Goal: Task Accomplishment & Management: Complete application form

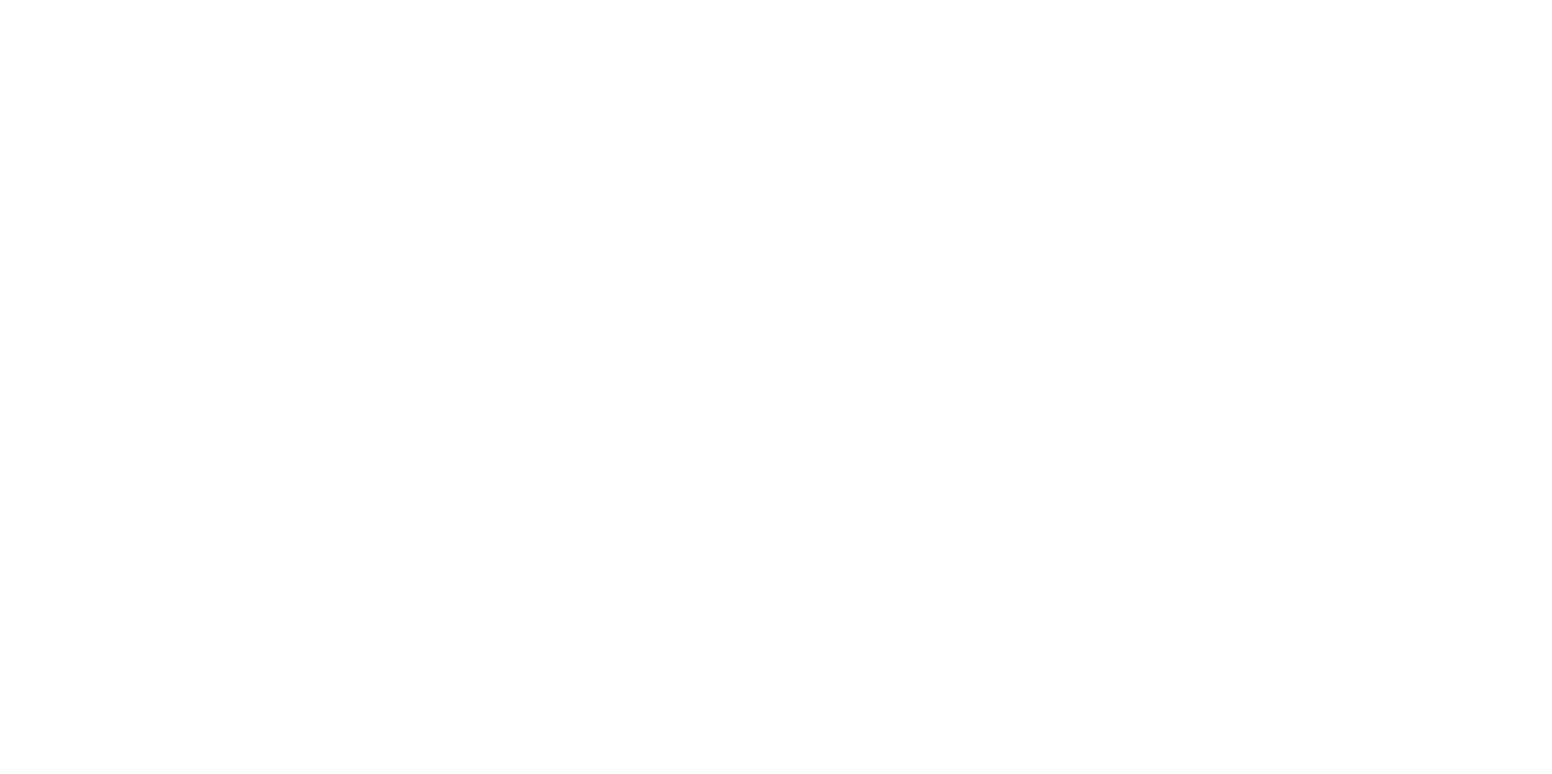
select select "MY"
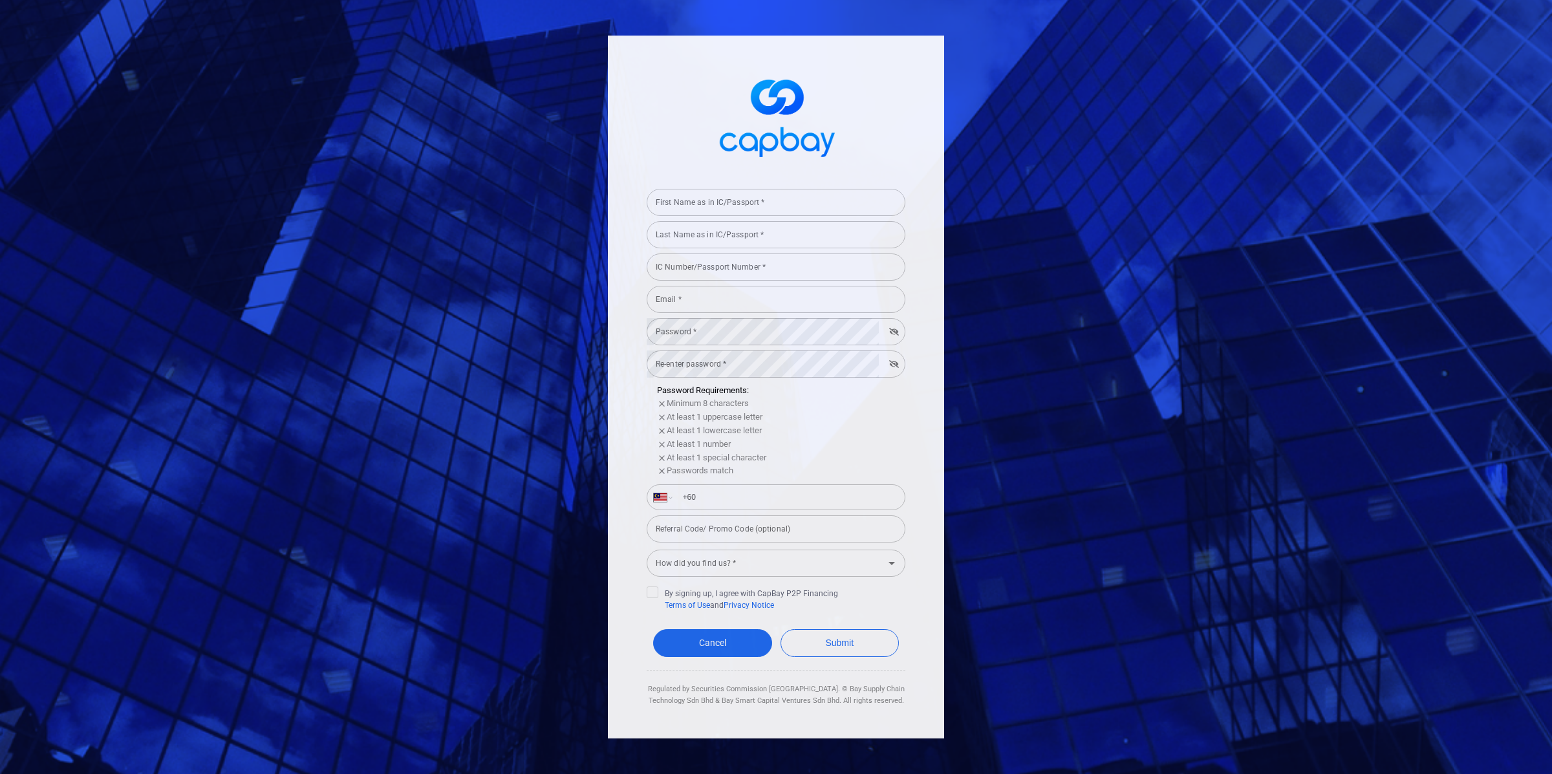
click at [797, 219] on div "Last Name as in IC/Passport * Last Name as in IC/Passport *" at bounding box center [776, 233] width 259 height 29
click at [803, 195] on input "First Name as in IC/Passport *" at bounding box center [776, 202] width 259 height 27
type input "test"
click at [753, 234] on input "Last Name as in IC/Passport *" at bounding box center [776, 234] width 259 height 27
type input "test"
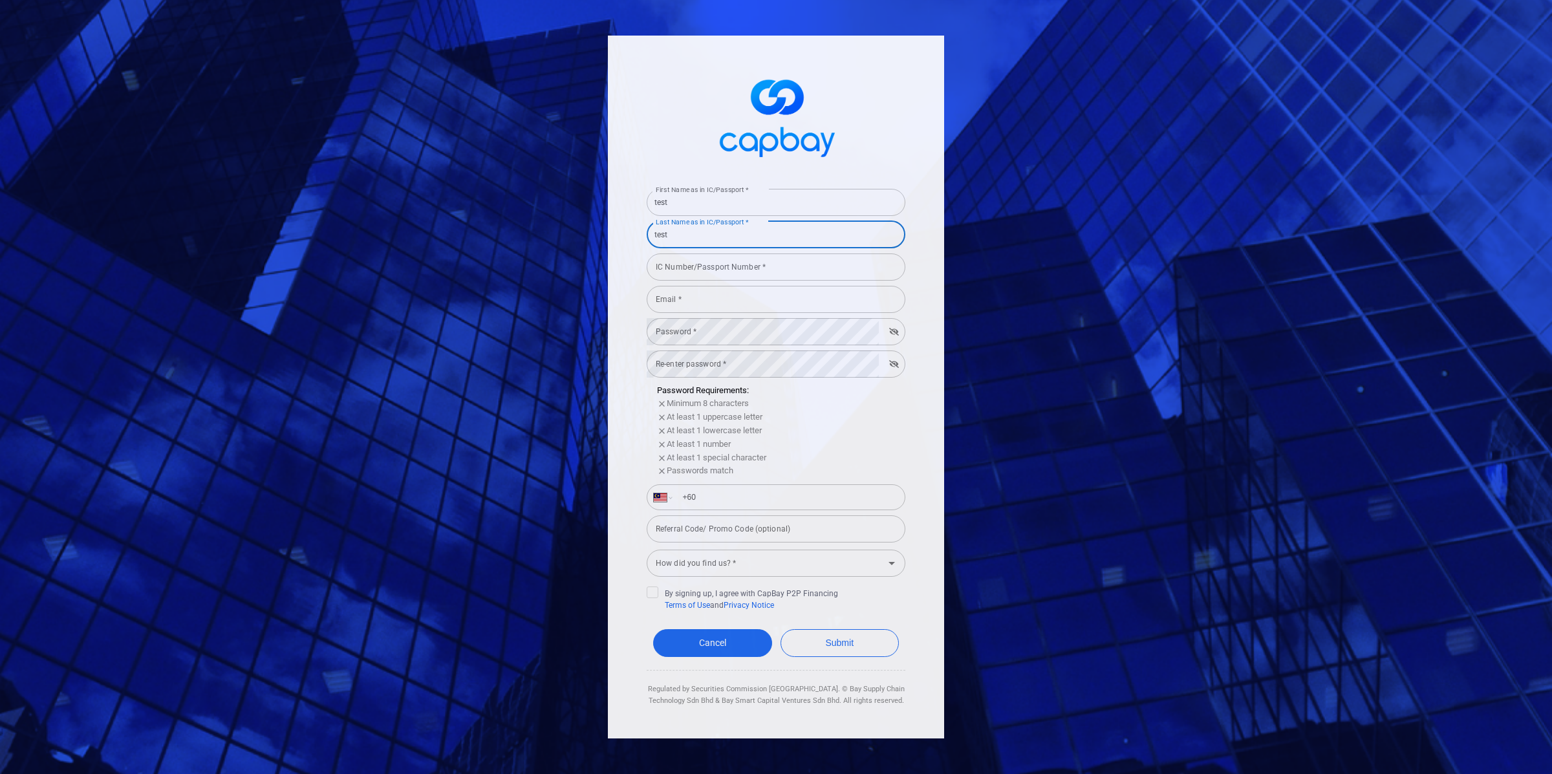
click at [733, 266] on input "IC Number/Passport Number *" at bounding box center [776, 267] width 259 height 27
type input "020708101194"
click at [720, 296] on input "Email *" at bounding box center [776, 299] width 259 height 27
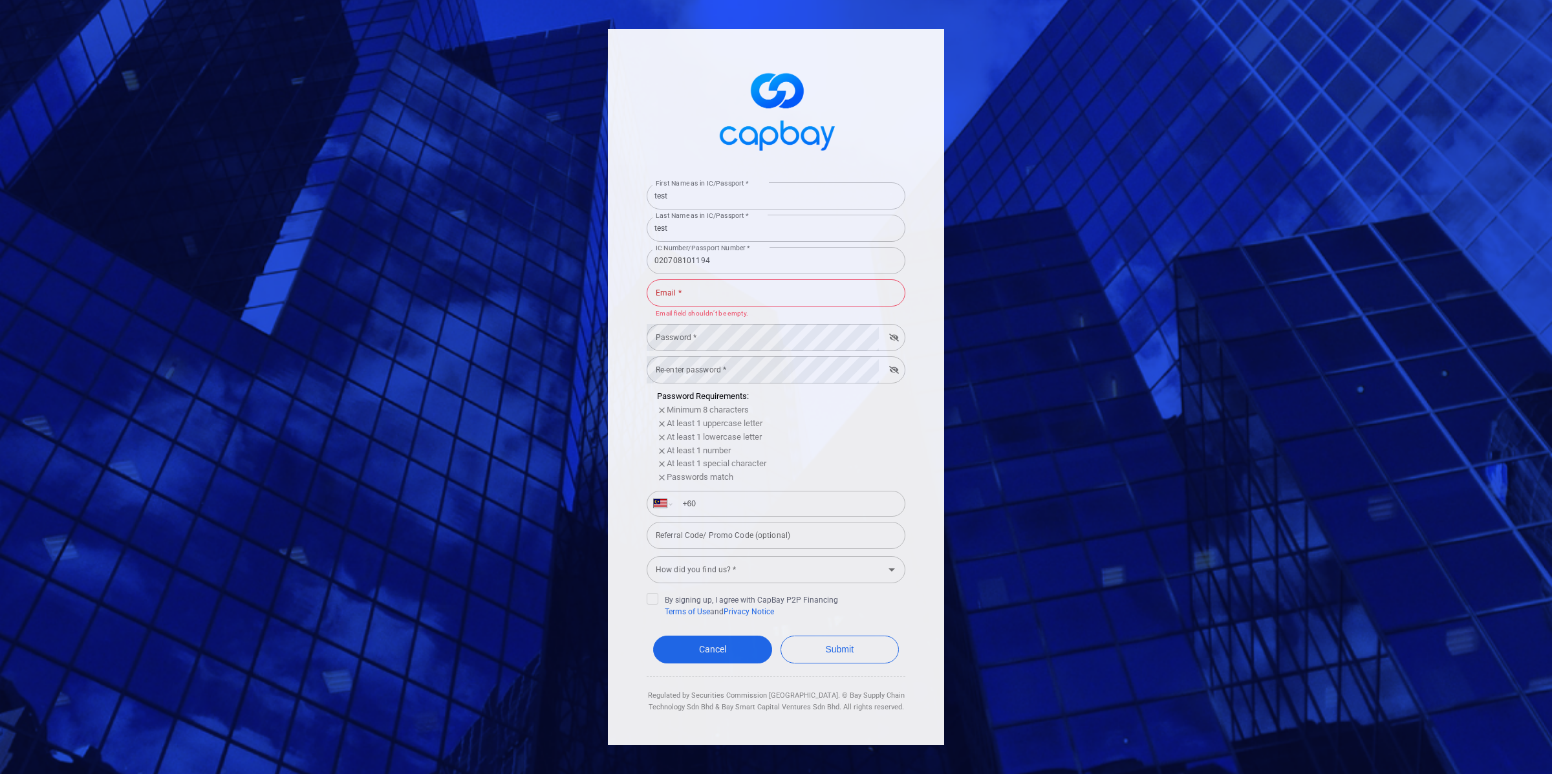
type input "[EMAIL_ADDRESS][PERSON_NAME][DOMAIN_NAME]"
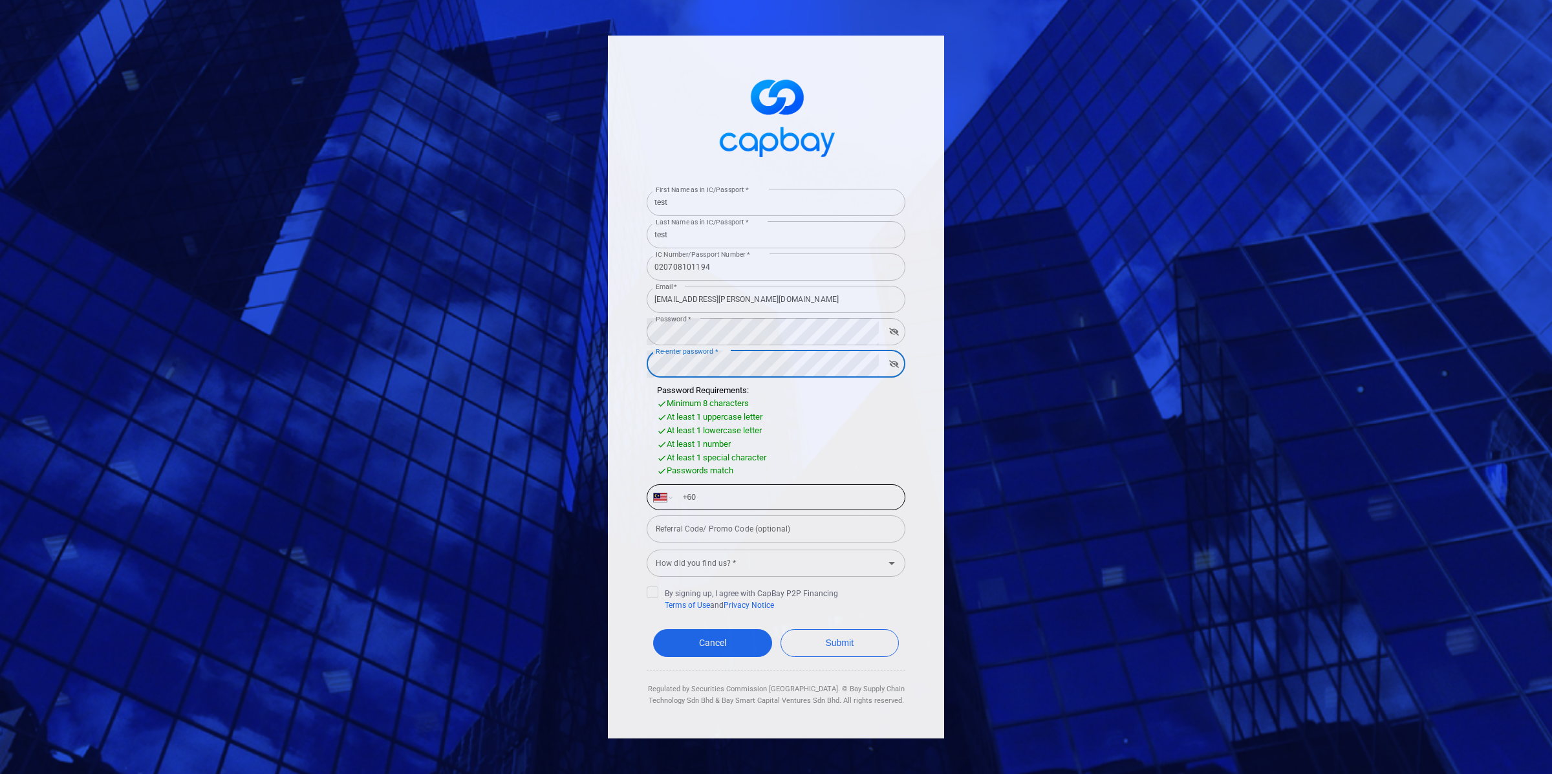
click at [796, 509] on div "International [GEOGRAPHIC_DATA] [GEOGRAPHIC_DATA] [GEOGRAPHIC_DATA] [GEOGRAPHIC…" at bounding box center [776, 497] width 259 height 26
click at [795, 495] on input "+60" at bounding box center [787, 497] width 224 height 21
type input "[PHONE_NUMBER]"
click at [784, 559] on input "How did you find us? *" at bounding box center [766, 564] width 230 height 24
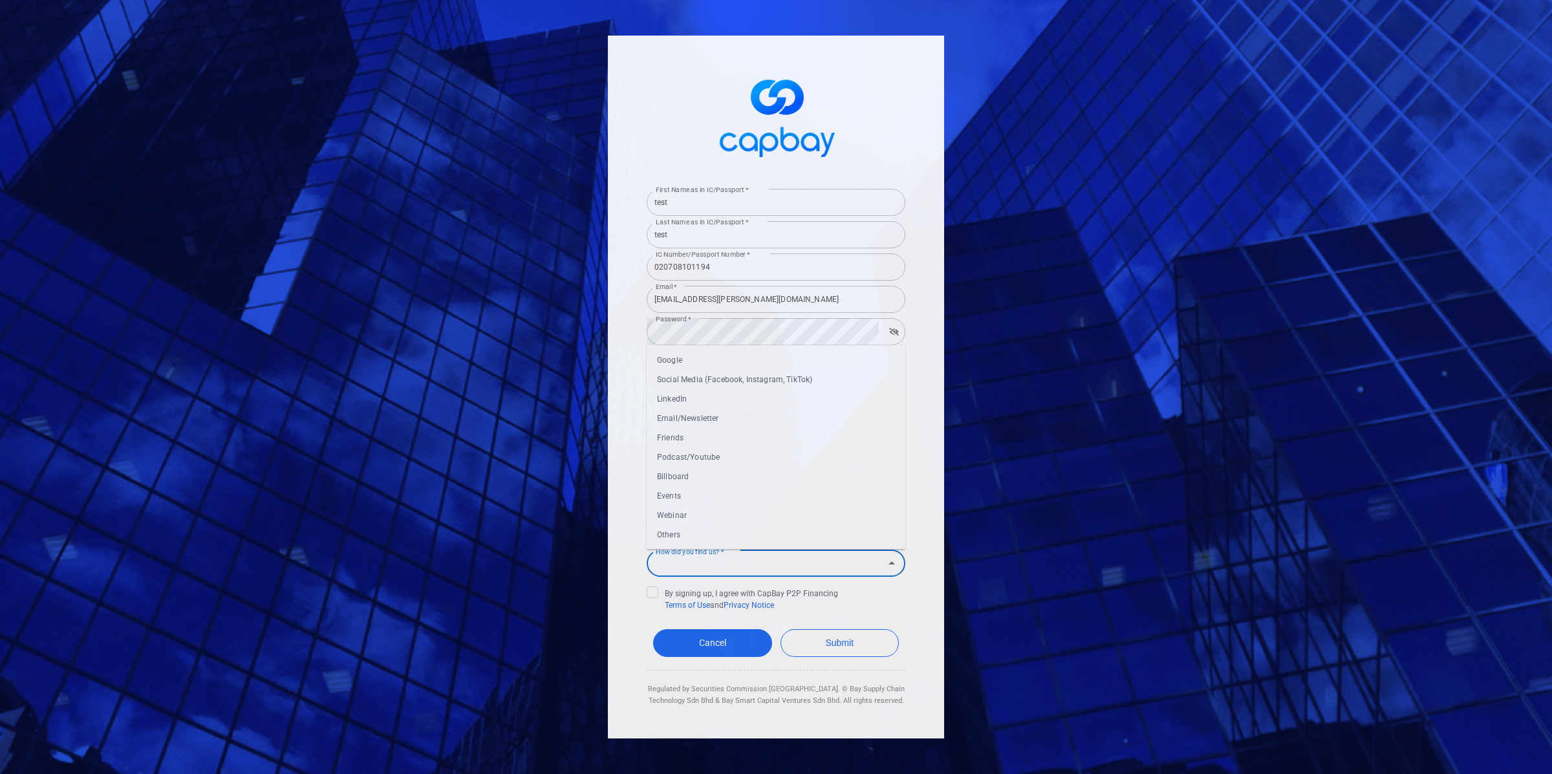
click at [729, 508] on li "Webinar" at bounding box center [776, 515] width 259 height 19
type input "Webinar"
click at [653, 596] on icon at bounding box center [652, 592] width 10 height 10
click at [0, 0] on input "By signing up, I agree with CapBay P2P Financing Terms of Use and Privacy Notice" at bounding box center [0, 0] width 0 height 0
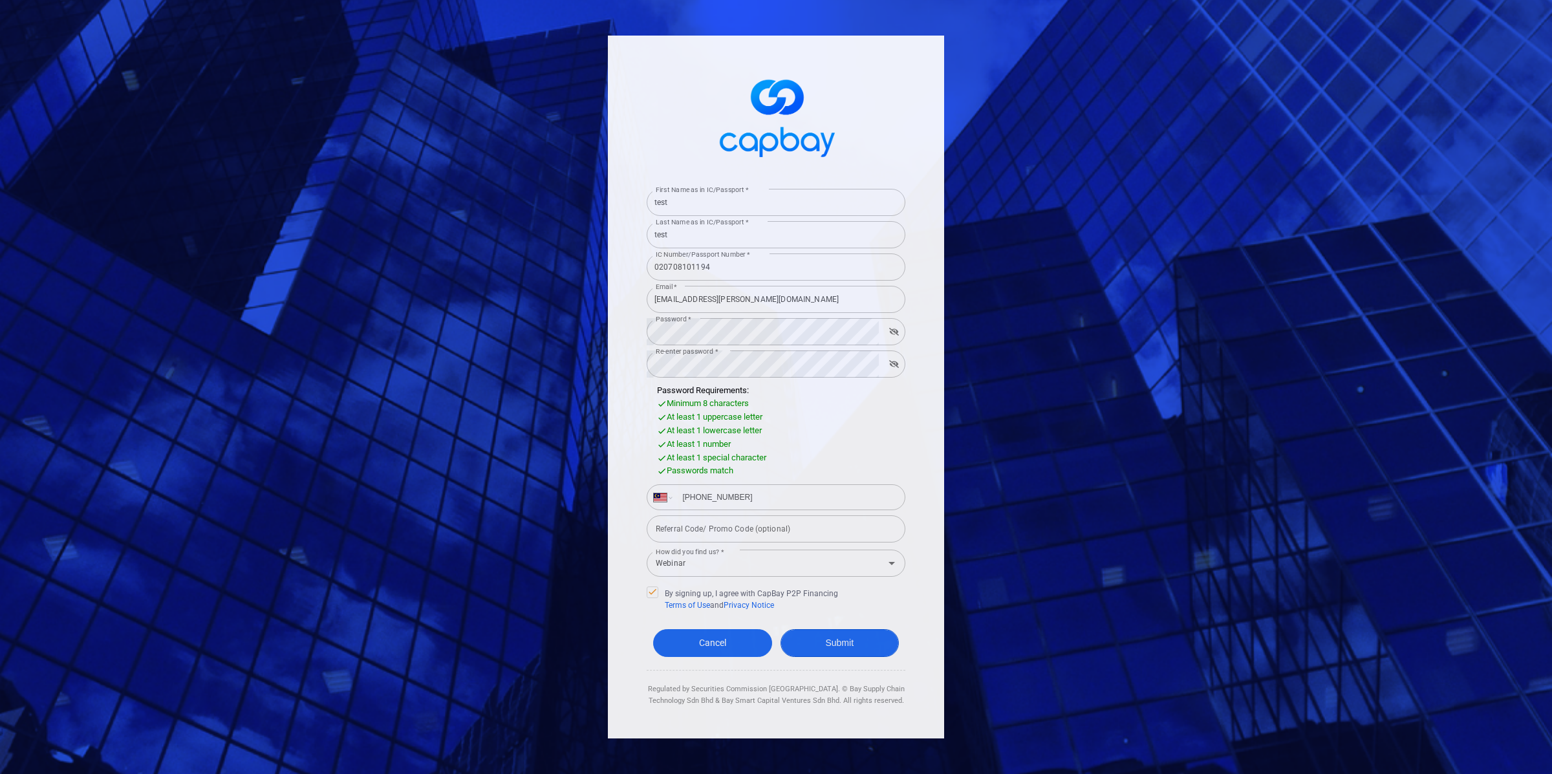
click at [834, 638] on button "Submit" at bounding box center [840, 643] width 119 height 28
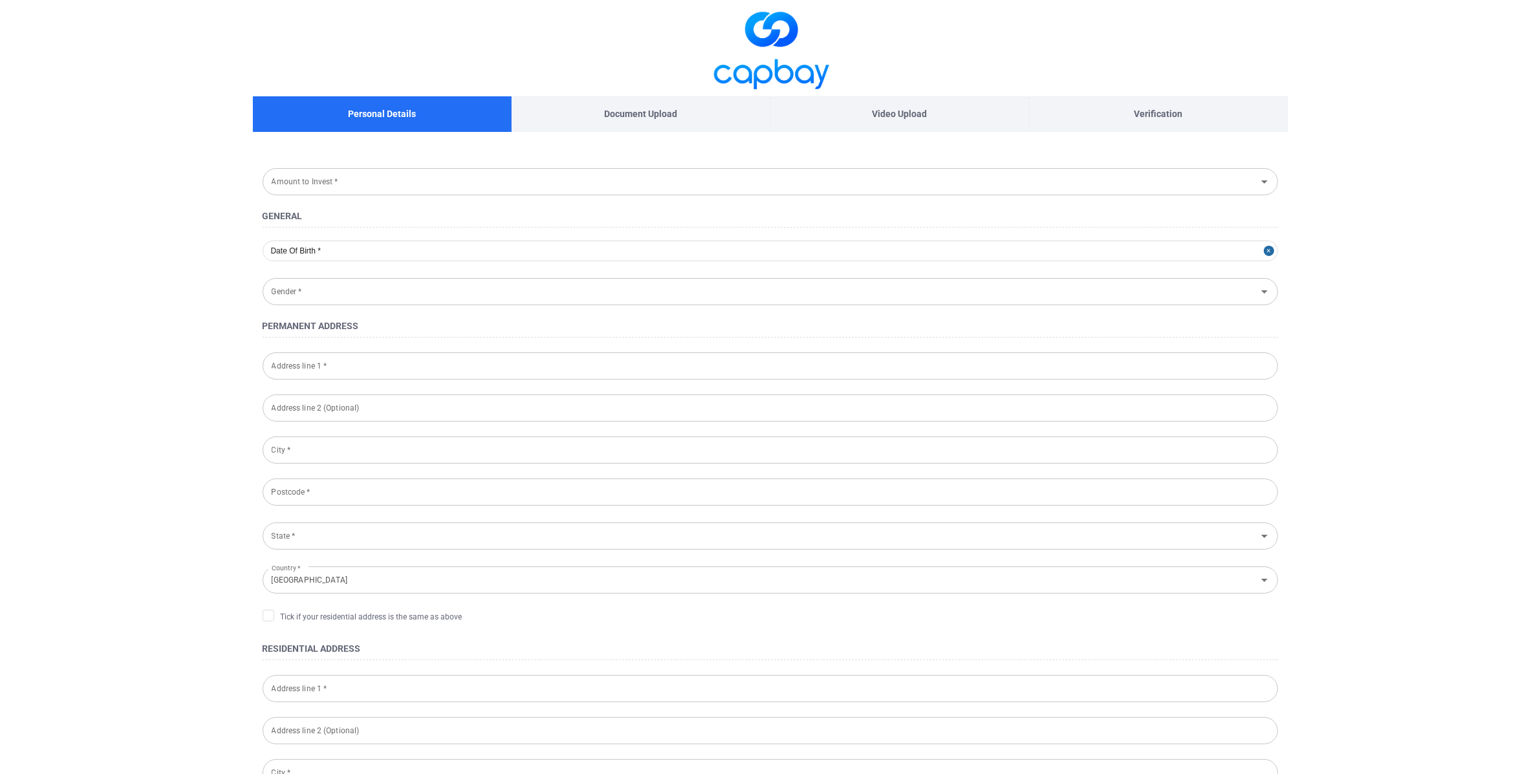
type input "[DATE]"
type input "[DEMOGRAPHIC_DATA]"
type input "020708-10-1194"
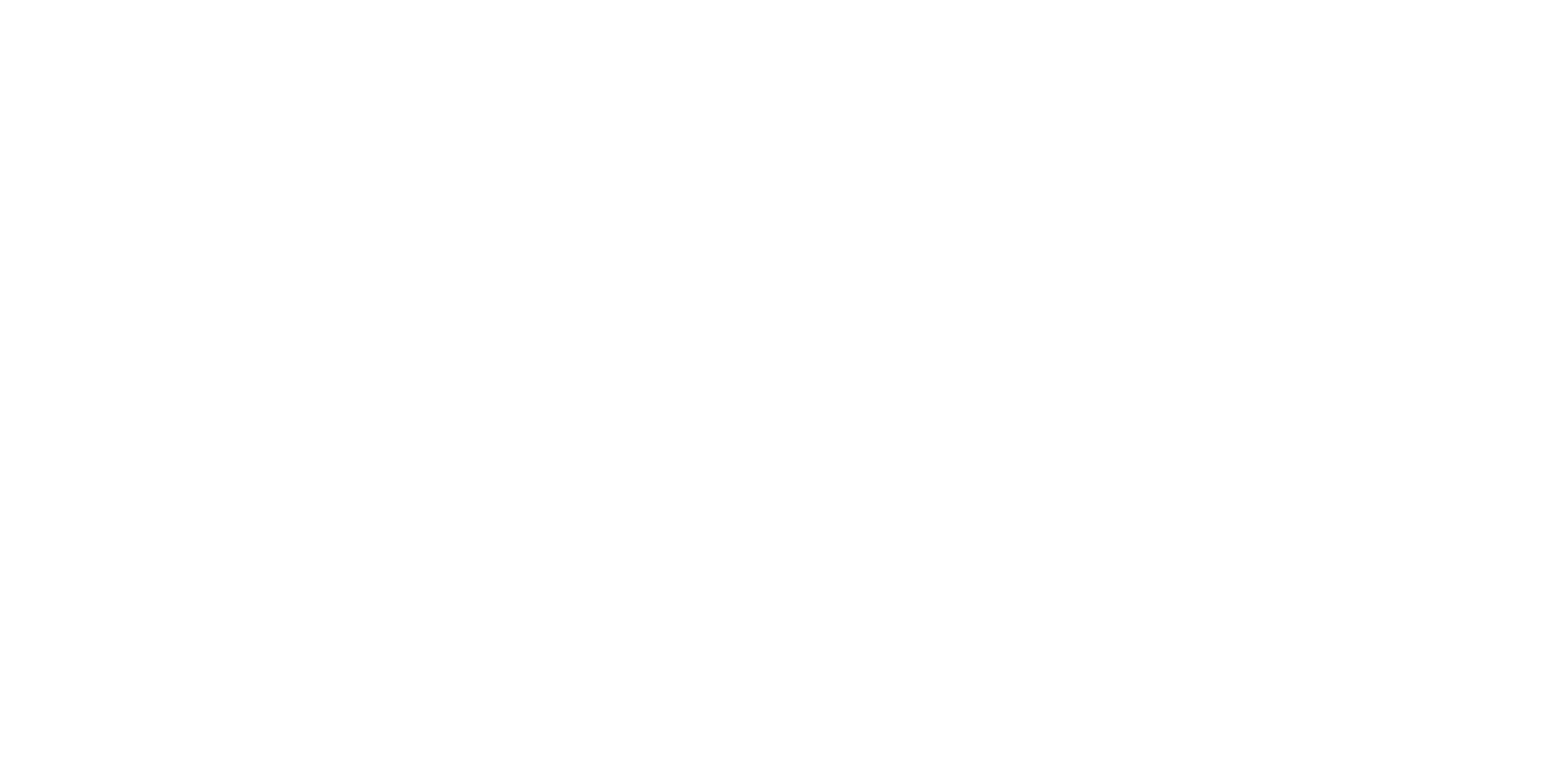
select select "MY"
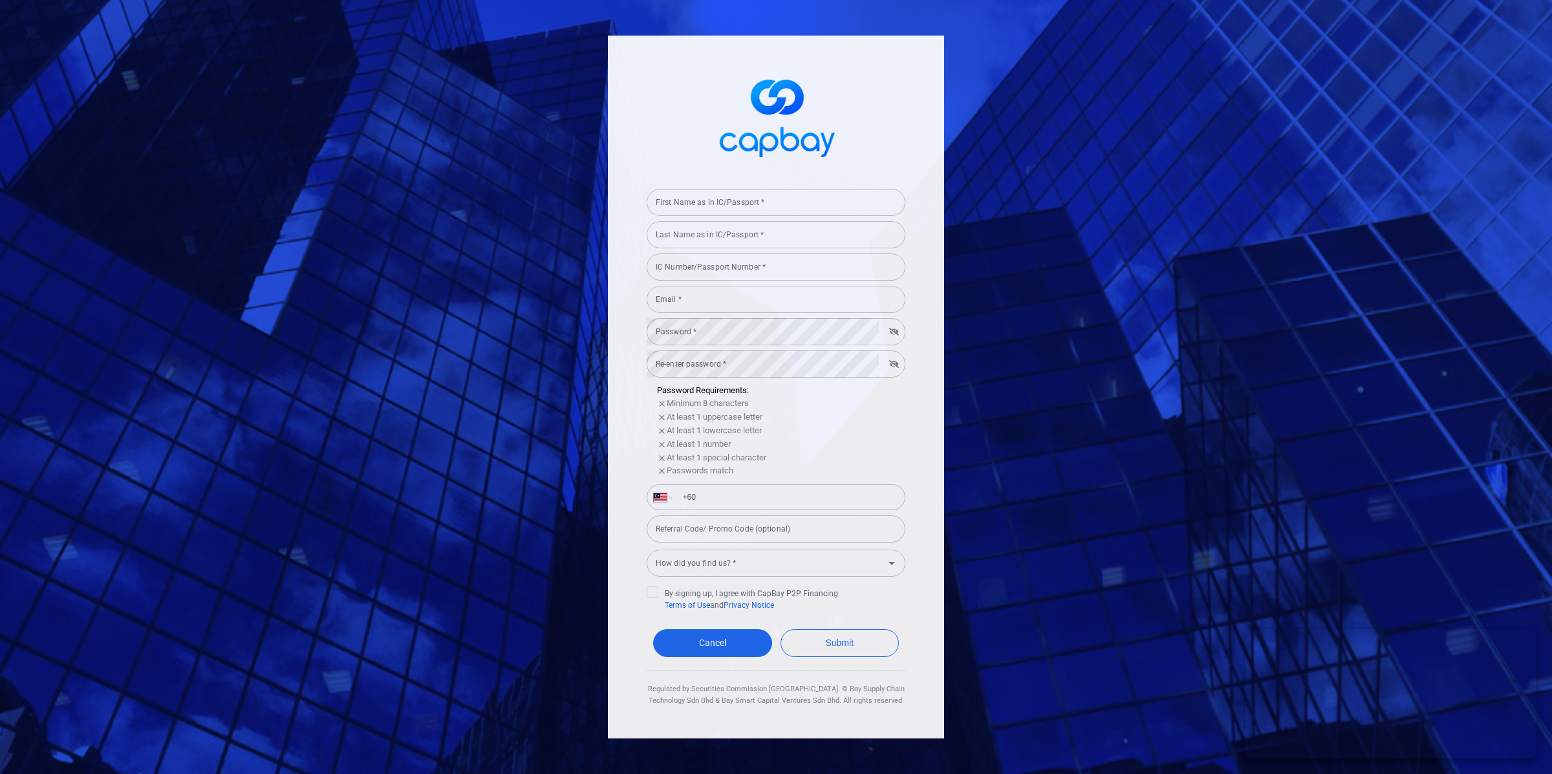
click at [792, 185] on form "First Name as in IC/Passport * First Name as in IC/Passport * Last Name as in I…" at bounding box center [776, 445] width 259 height 523
click at [795, 191] on input "First Name as in IC/Passport *" at bounding box center [776, 202] width 259 height 27
type input "test"
click at [737, 244] on input "Last Name as in IC/Passport *" at bounding box center [776, 234] width 259 height 27
type input "test"
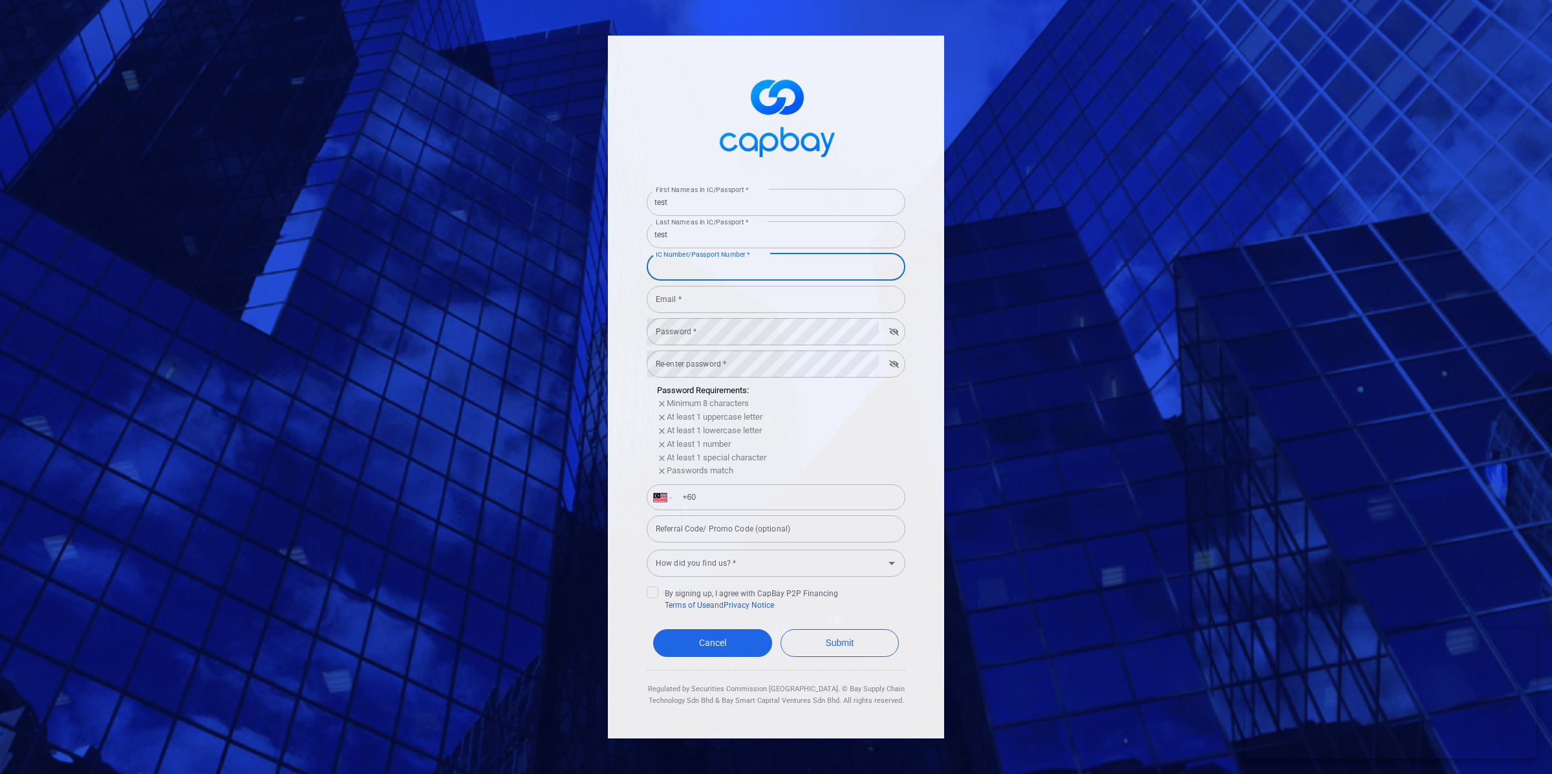
click at [721, 266] on input "IC Number/Passport Number *" at bounding box center [776, 267] width 259 height 27
type input "020708101194"
click at [722, 306] on input "Email *" at bounding box center [776, 299] width 259 height 27
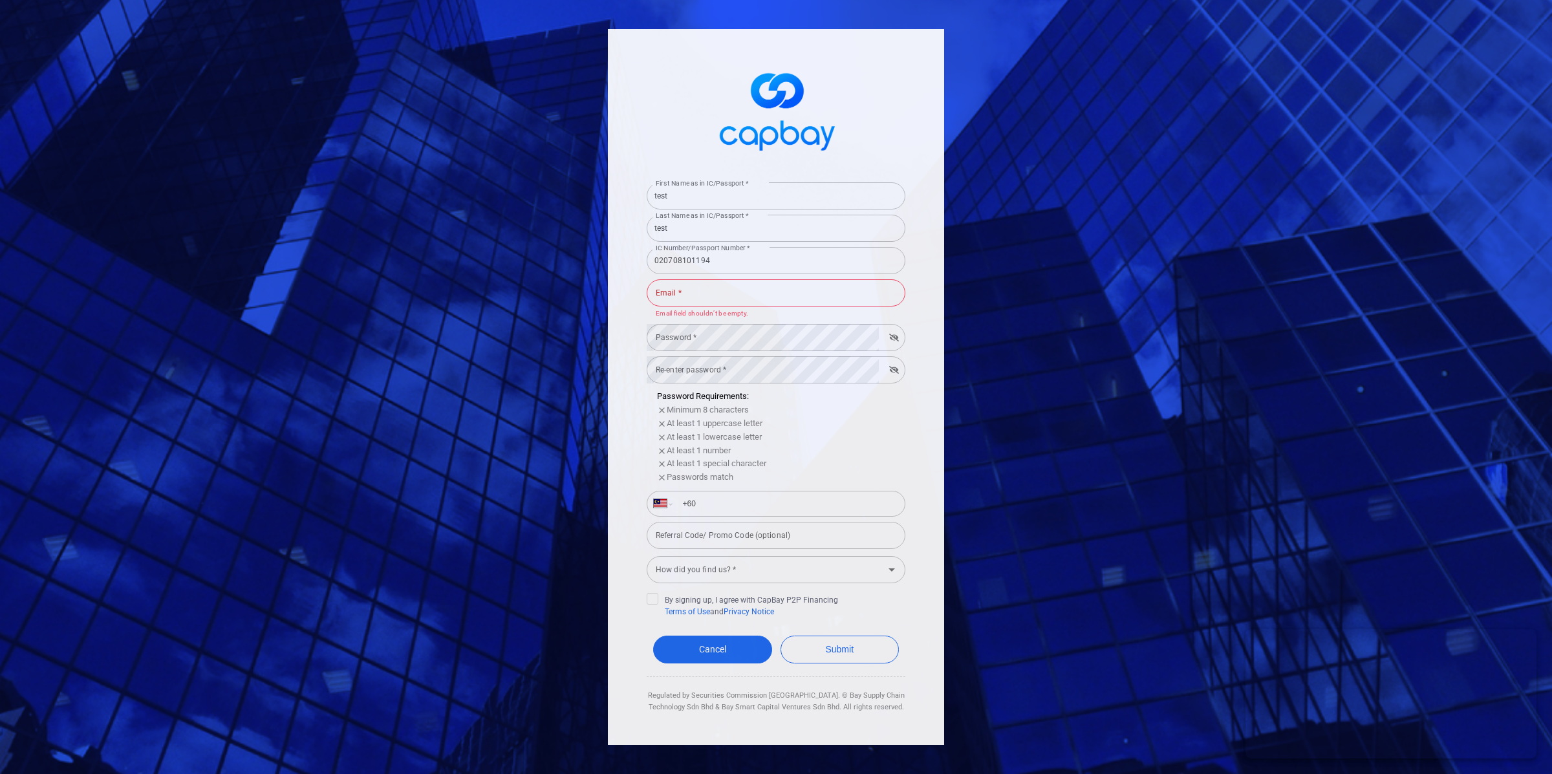
type input "[EMAIL_ADDRESS][PERSON_NAME][DOMAIN_NAME]"
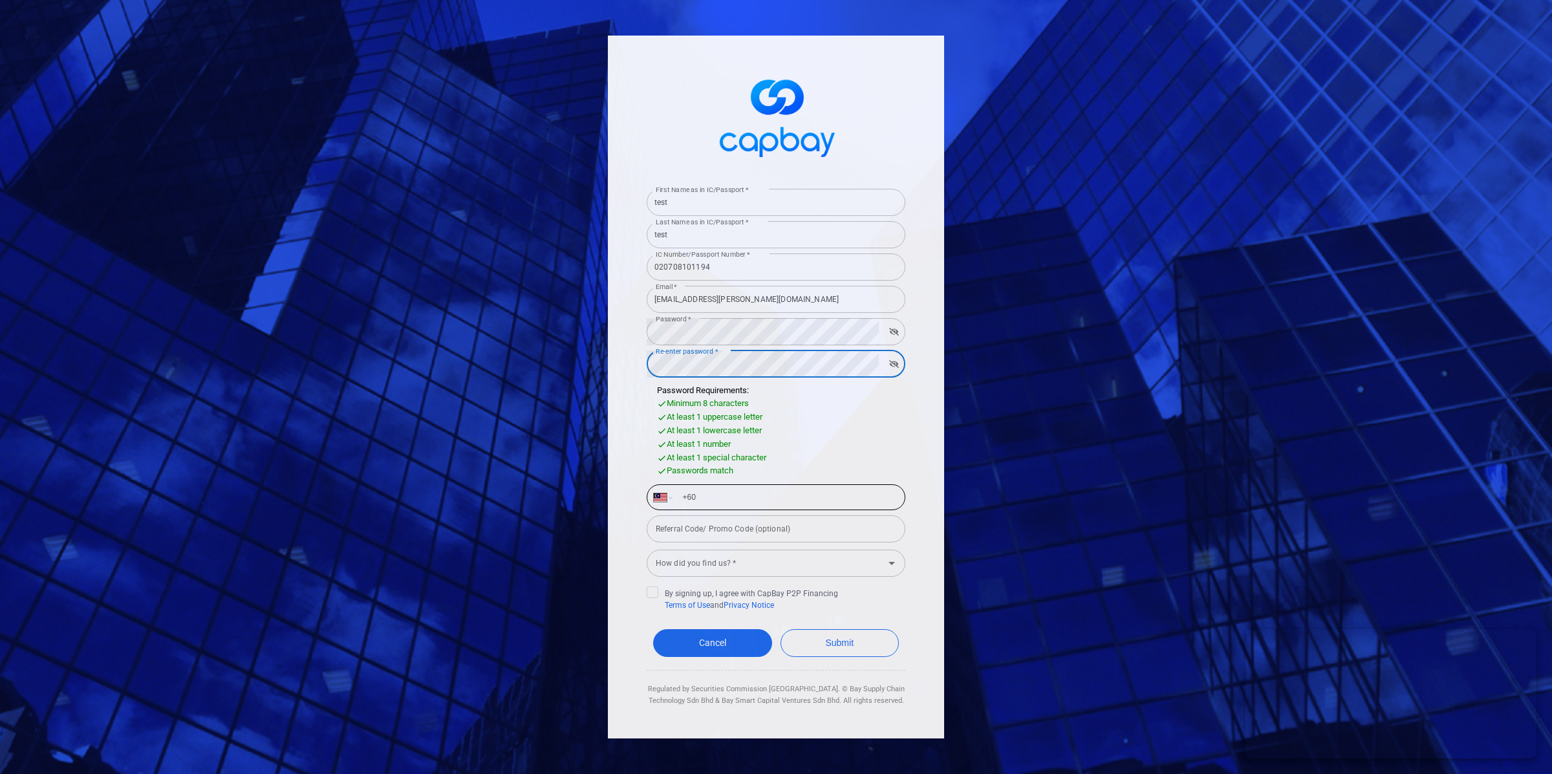
click at [771, 495] on input "+60" at bounding box center [787, 497] width 224 height 21
type input "[PHONE_NUMBER]"
drag, startPoint x: 757, startPoint y: 532, endPoint x: 795, endPoint y: 554, distance: 44.3
click at [758, 533] on input "Referral Code/ Promo Code (optional)" at bounding box center [776, 528] width 259 height 27
drag, startPoint x: 737, startPoint y: 565, endPoint x: 765, endPoint y: 592, distance: 39.3
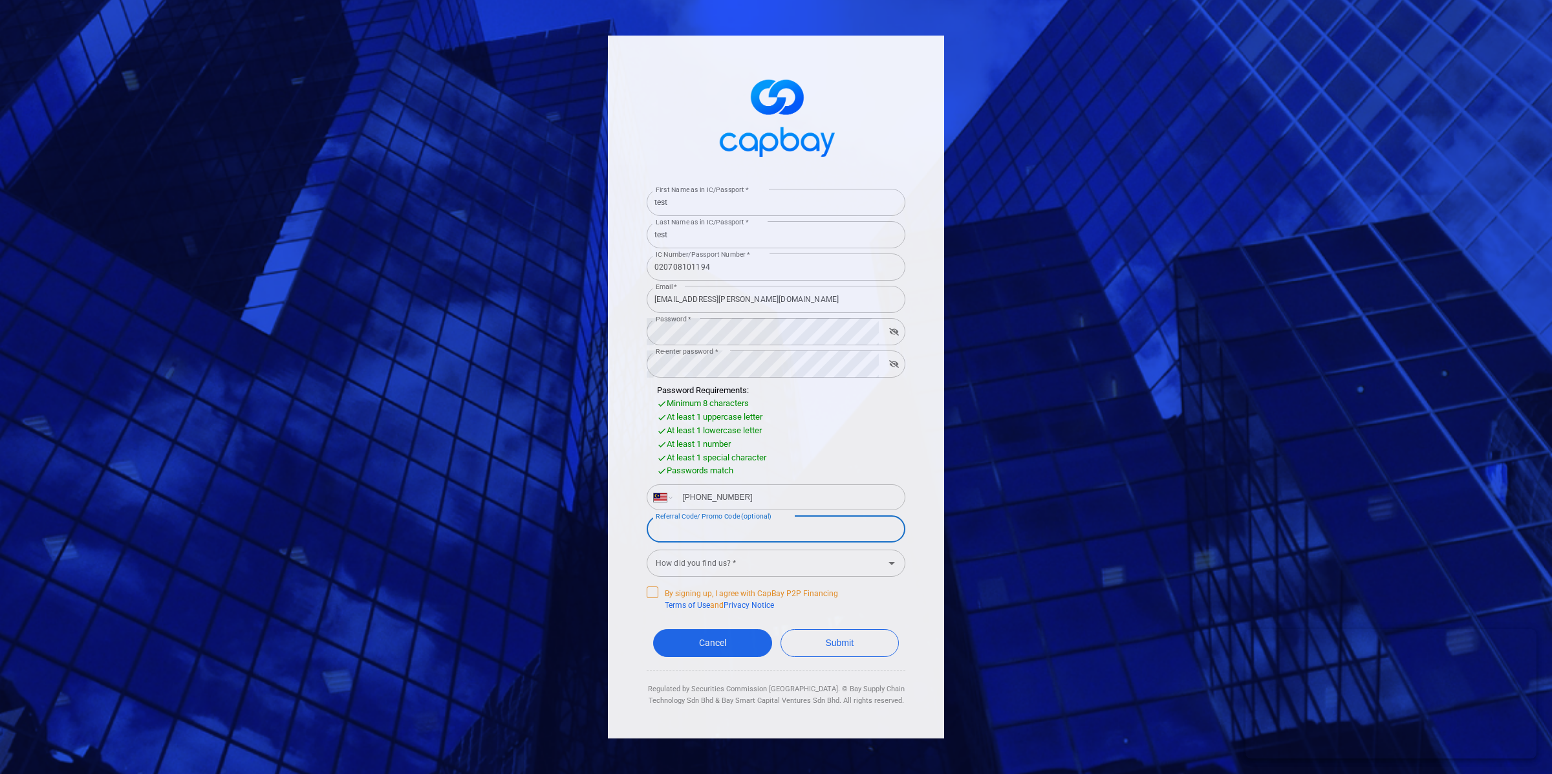
click at [737, 565] on input "How did you find us? *" at bounding box center [766, 564] width 230 height 24
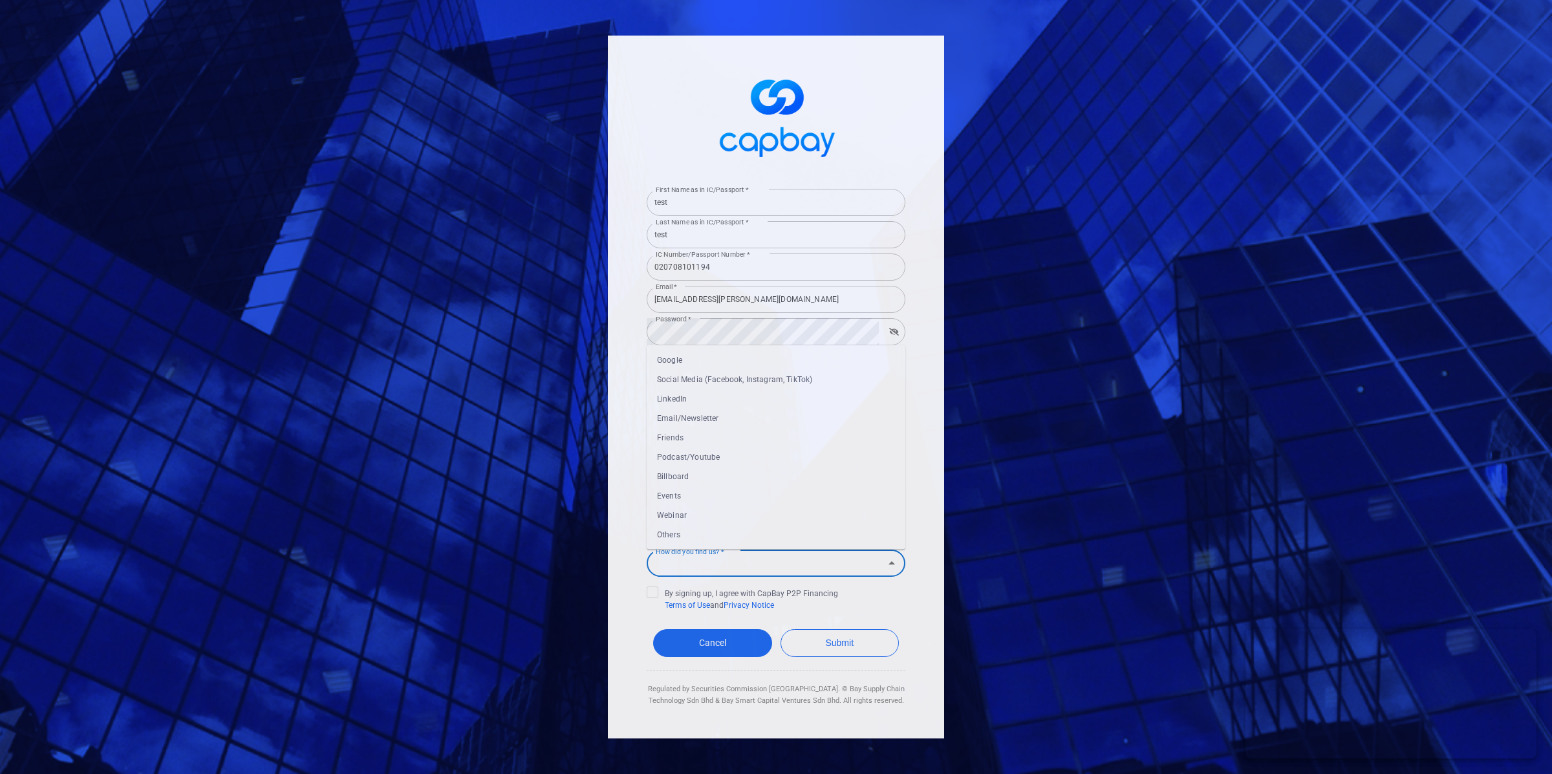
drag, startPoint x: 722, startPoint y: 546, endPoint x: 733, endPoint y: 535, distance: 15.5
click at [722, 546] on ul "Google Social Media (Facebook, Instagram, TikTok) LinkedIn Email/Newsletter Fri…" at bounding box center [776, 447] width 259 height 204
drag, startPoint x: 732, startPoint y: 535, endPoint x: 726, endPoint y: 553, distance: 19.2
click at [732, 535] on li "Others" at bounding box center [776, 534] width 259 height 19
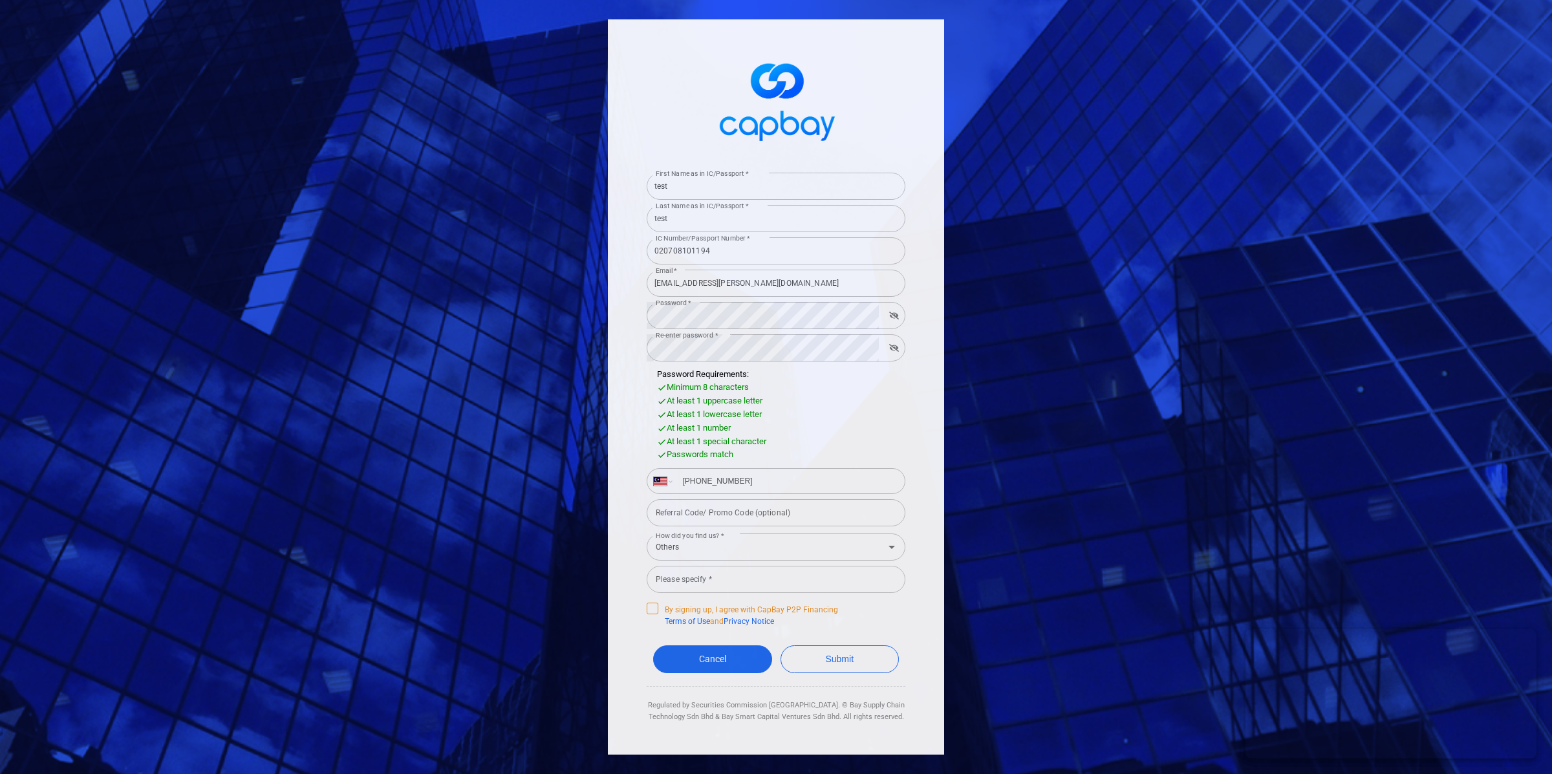
click at [660, 601] on form "First Name as in IC/Passport * test First Name as in IC/Passport * Last Name as…" at bounding box center [776, 445] width 259 height 556
drag, startPoint x: 656, startPoint y: 606, endPoint x: 673, endPoint y: 610, distance: 17.3
click at [654, 606] on icon at bounding box center [652, 608] width 10 height 10
click at [0, 0] on input "By signing up, I agree with CapBay P2P Financing Terms of Use and Privacy Notice" at bounding box center [0, 0] width 0 height 0
click at [713, 588] on input "Please specify *" at bounding box center [776, 579] width 259 height 27
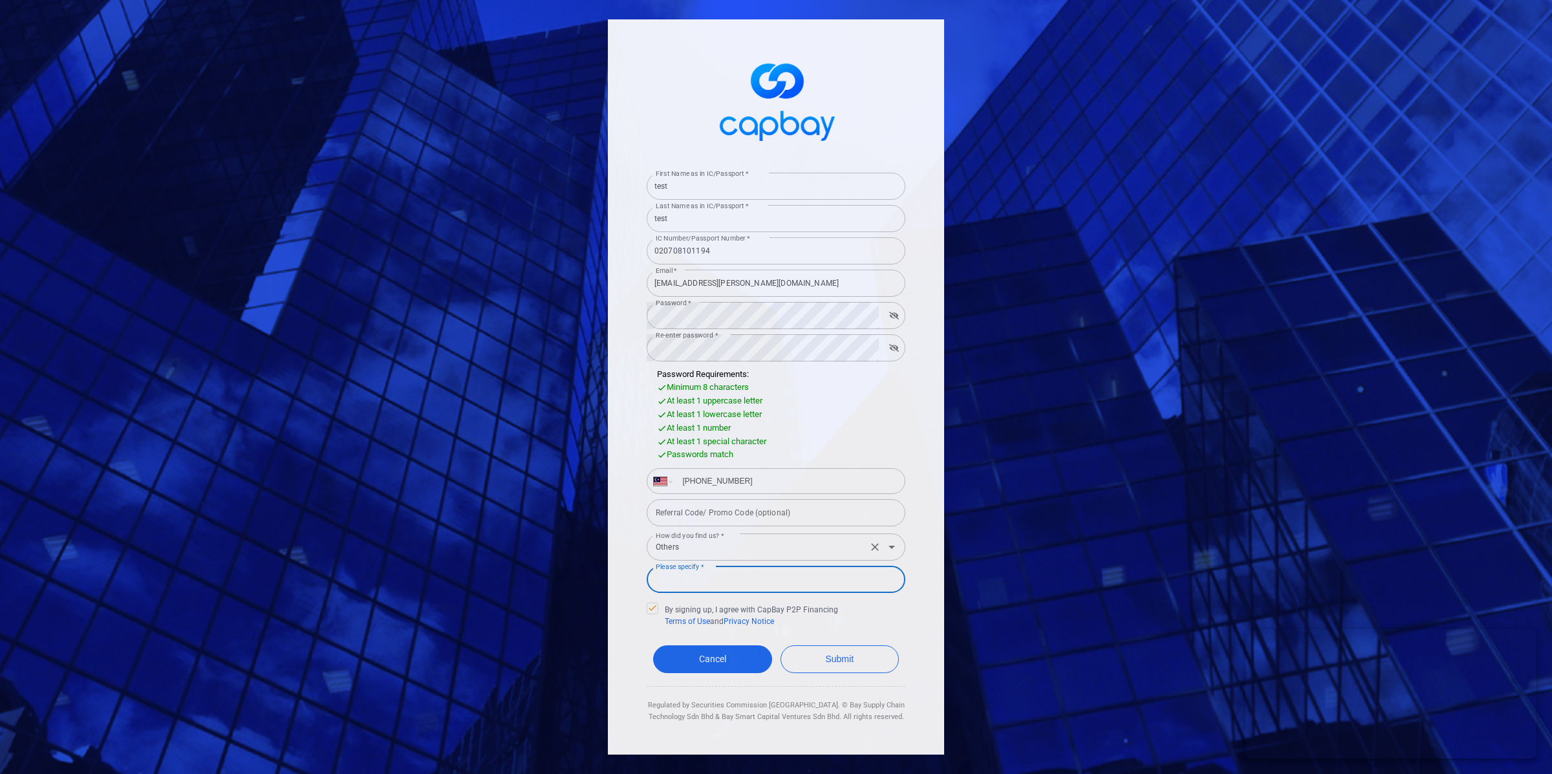
click at [702, 551] on input "Others" at bounding box center [757, 547] width 213 height 24
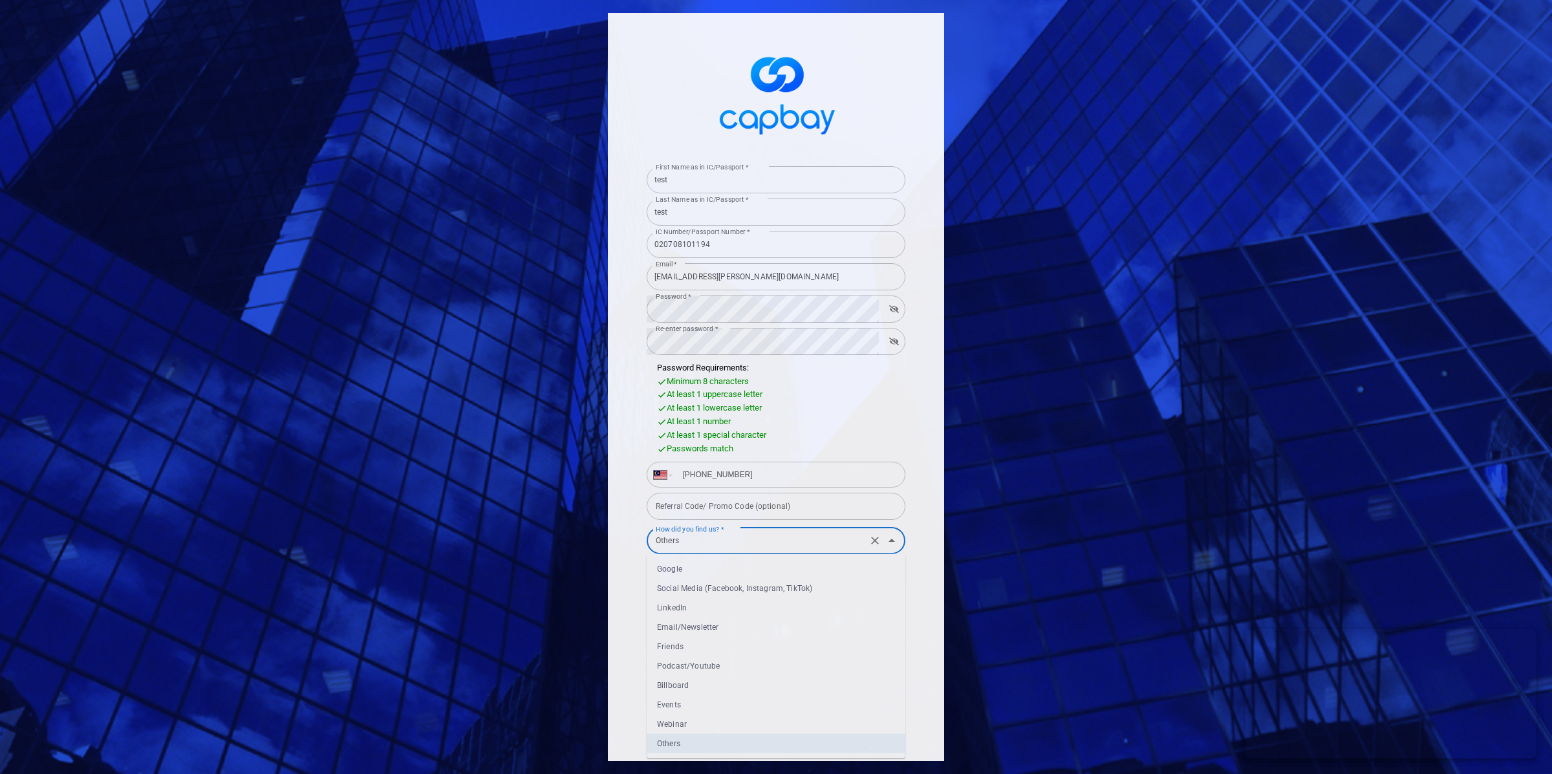
click at [699, 570] on li "Google" at bounding box center [776, 568] width 259 height 19
type input "Google"
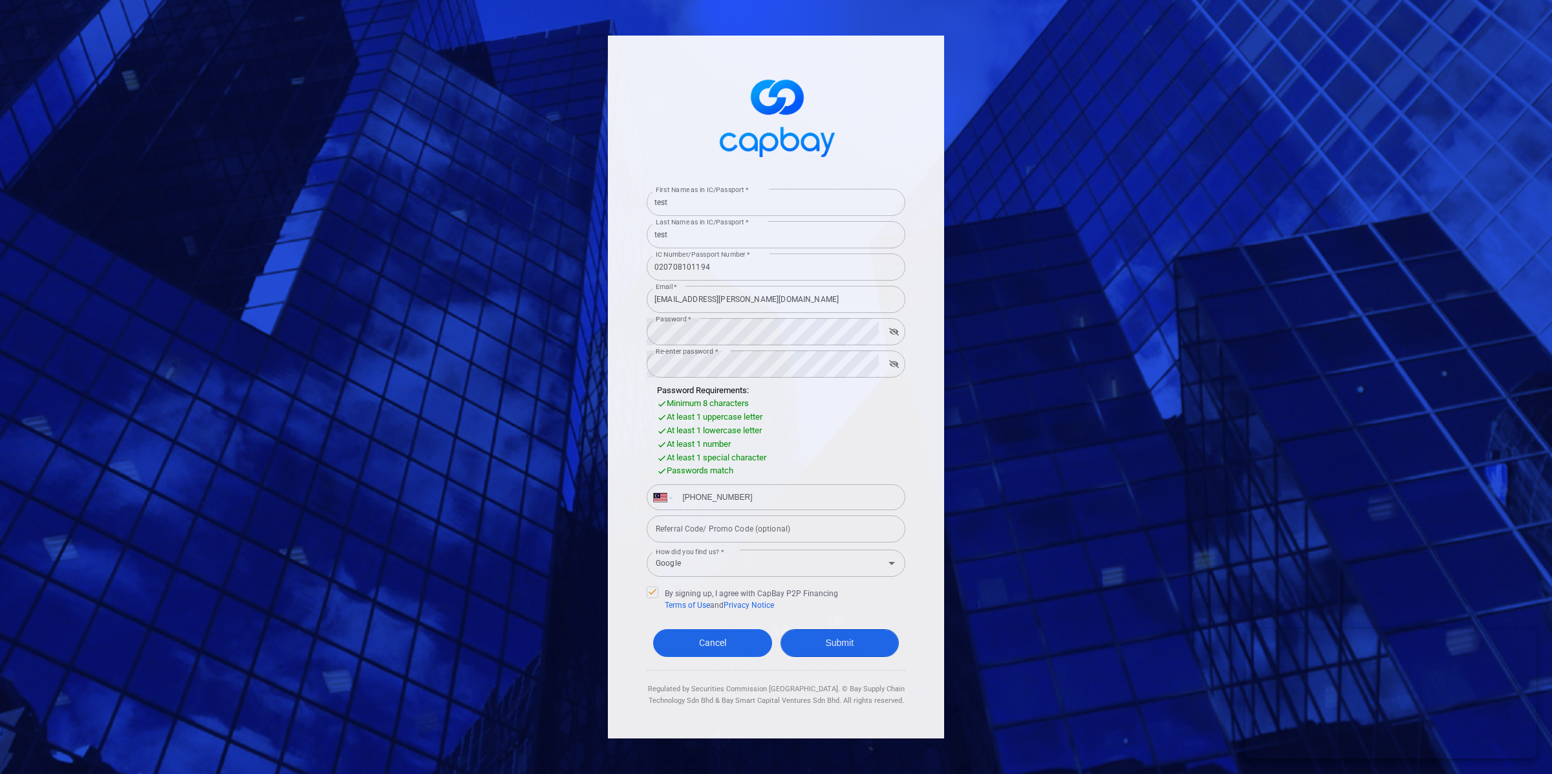
click at [857, 644] on button "Submit" at bounding box center [840, 643] width 119 height 28
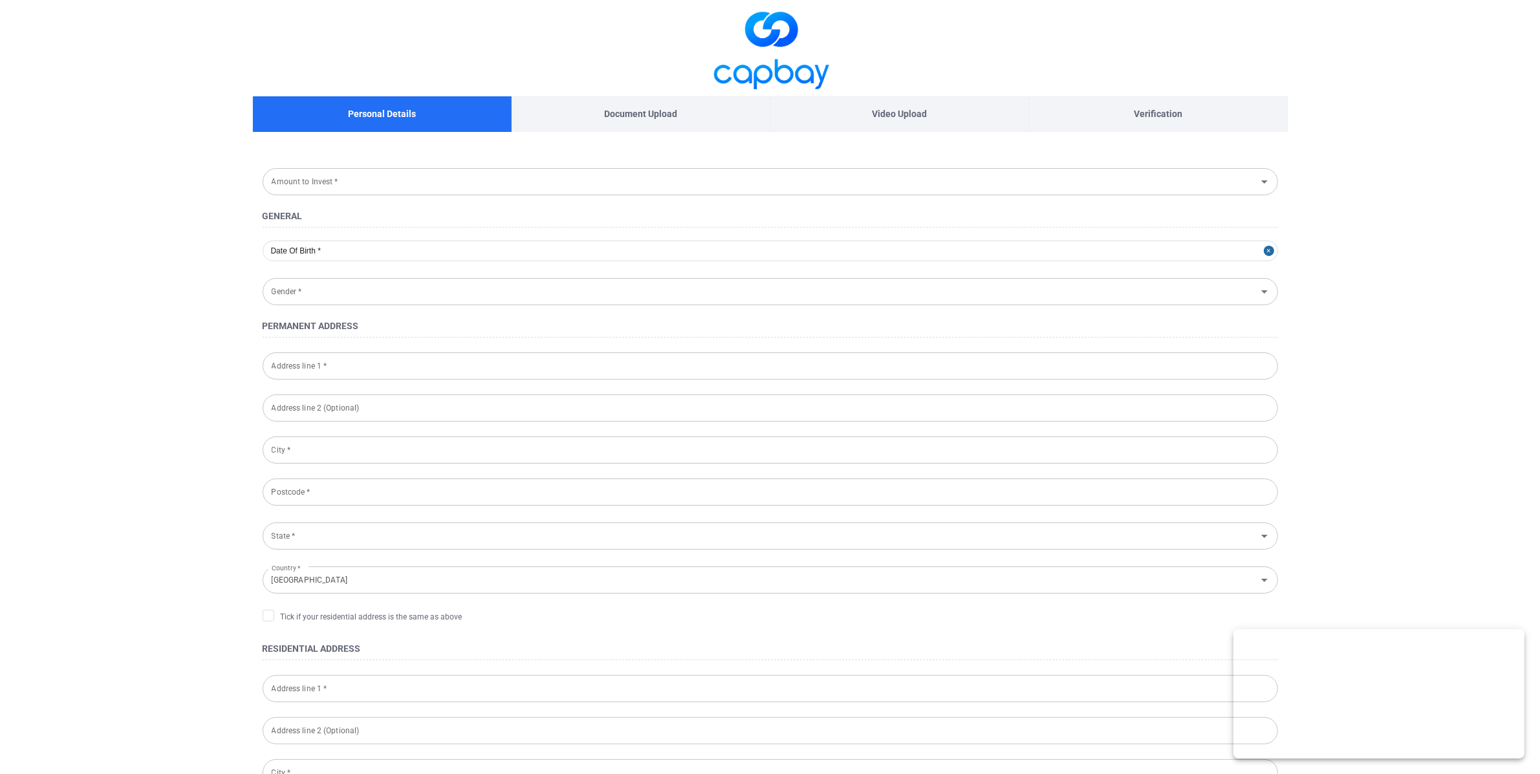
type input "[DATE]"
type input "[DEMOGRAPHIC_DATA]"
type input "020708-10-1194"
